Goal: Task Accomplishment & Management: Use online tool/utility

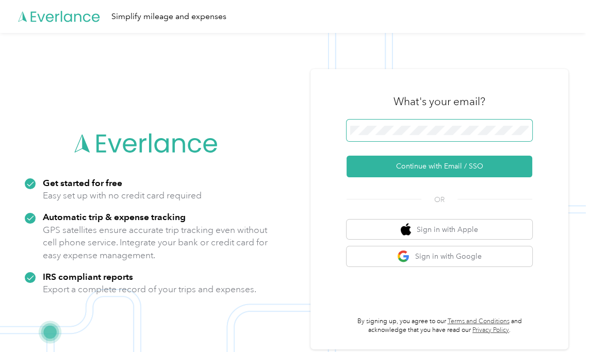
click at [434, 122] on span at bounding box center [440, 131] width 186 height 22
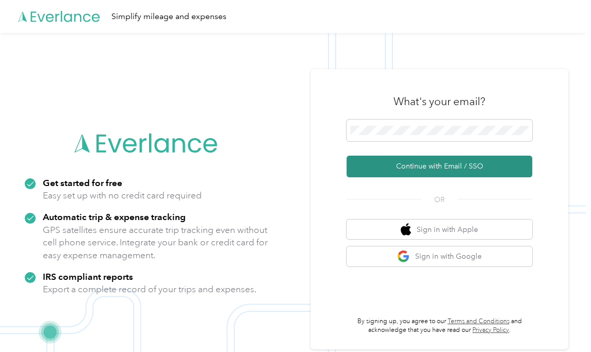
click at [451, 170] on button "Continue with Email / SSO" at bounding box center [440, 167] width 186 height 22
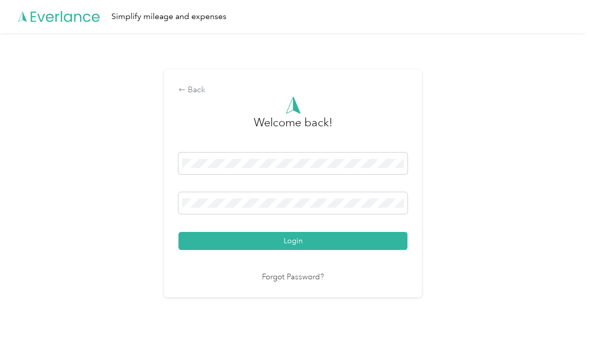
click at [303, 242] on button "Login" at bounding box center [292, 241] width 229 height 18
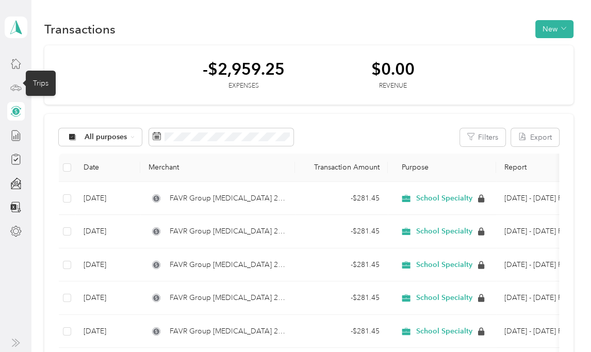
click at [17, 87] on icon at bounding box center [15, 87] width 5 height 0
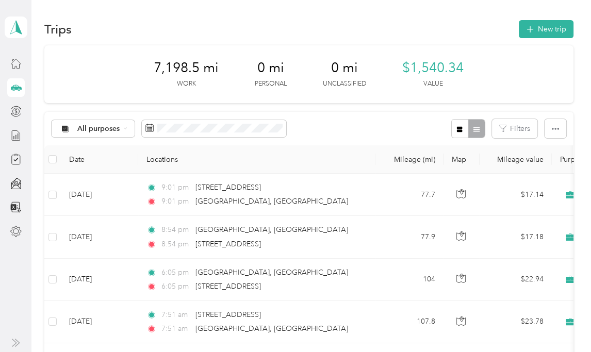
click at [18, 86] on icon at bounding box center [16, 87] width 11 height 5
click at [552, 29] on button "New trip" at bounding box center [546, 29] width 55 height 18
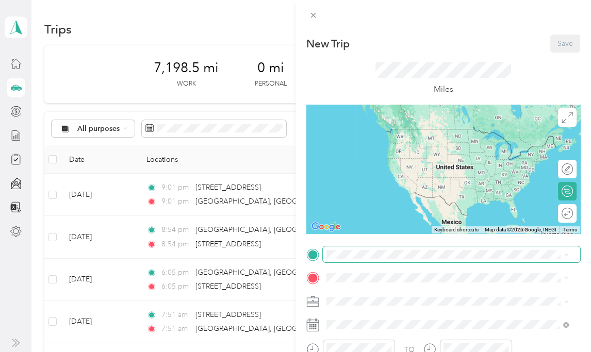
click at [359, 250] on span at bounding box center [451, 255] width 257 height 16
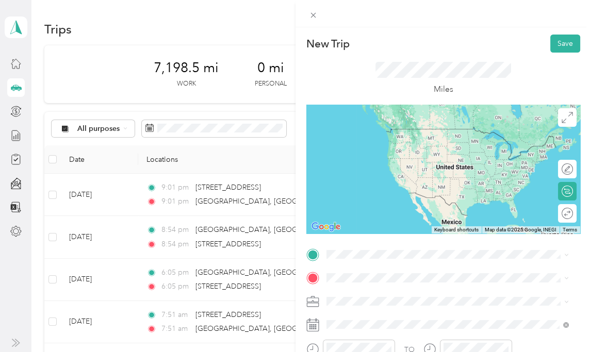
click at [375, 140] on li "[STREET_ADDRESS][US_STATE]" at bounding box center [448, 129] width 250 height 21
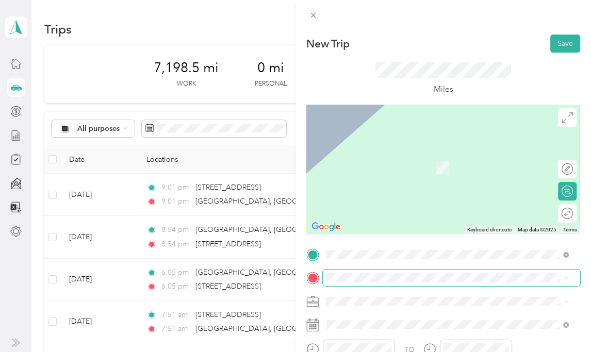
click at [338, 284] on span at bounding box center [451, 278] width 257 height 16
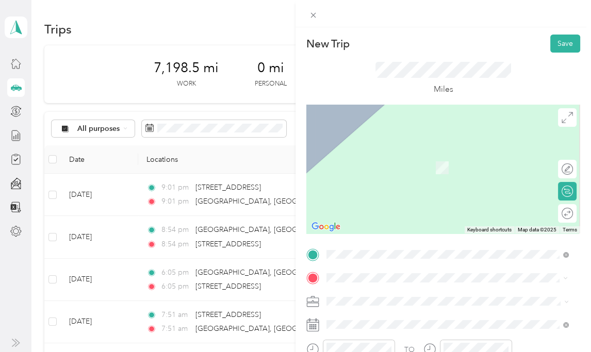
click at [363, 159] on span "[GEOGRAPHIC_DATA] [US_STATE], [GEOGRAPHIC_DATA]" at bounding box center [404, 157] width 116 height 18
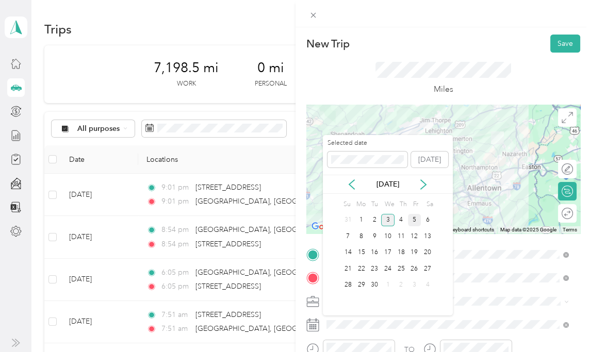
click at [416, 221] on div "5" at bounding box center [414, 220] width 13 height 13
click at [401, 217] on div "4" at bounding box center [401, 220] width 13 height 13
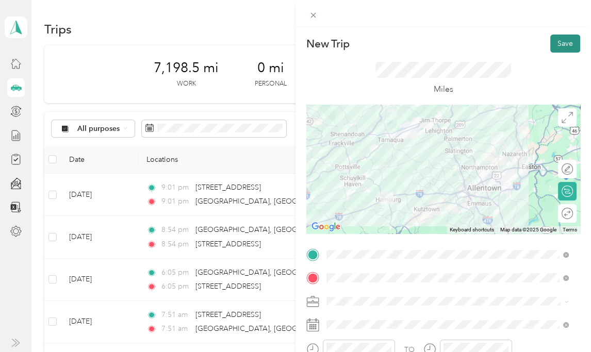
click at [556, 45] on button "Save" at bounding box center [565, 44] width 30 height 18
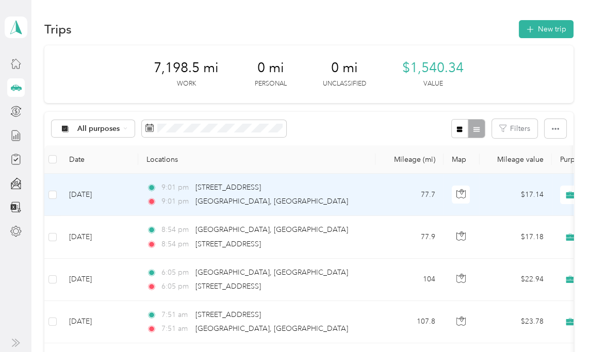
click at [90, 197] on td "[DATE]" at bounding box center [99, 195] width 77 height 42
